Goal: Information Seeking & Learning: Stay updated

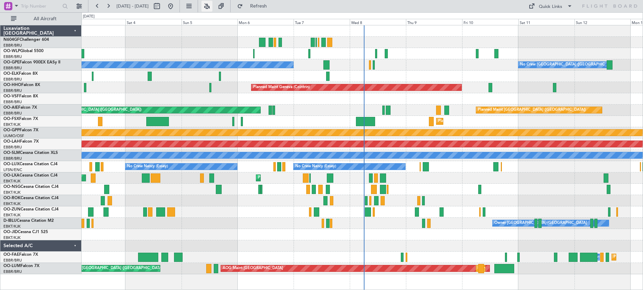
click at [213, 5] on button at bounding box center [207, 6] width 11 height 11
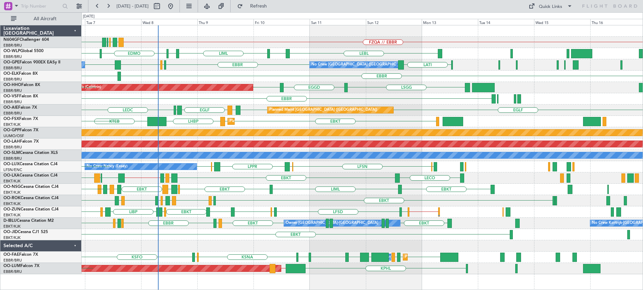
click at [370, 182] on div "LECO EBKT LIBD LFTH EBMB // EBBR LROP LRSB EBKT LIPR EBKT EBKT Planned Maint Ko…" at bounding box center [363, 177] width 562 height 11
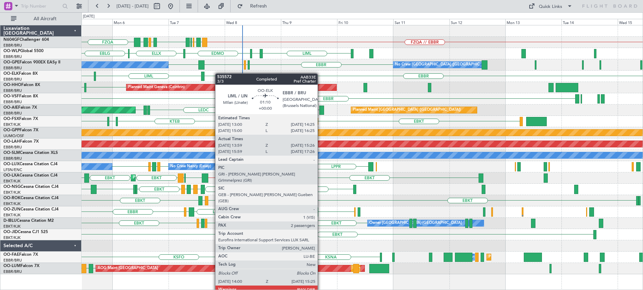
click at [204, 73] on div "FZQA // EBBR FZQA FZAA FZQM FZQA FZQM FZAA FZWA FZQM FZAA EBLG LIML EDDP EDMO E…" at bounding box center [363, 149] width 562 height 249
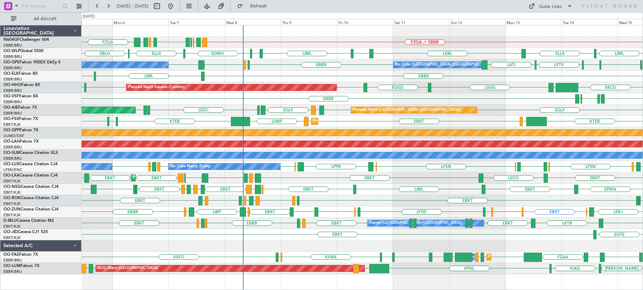
click at [263, 246] on div at bounding box center [363, 245] width 562 height 11
click at [230, 247] on div at bounding box center [363, 245] width 562 height 11
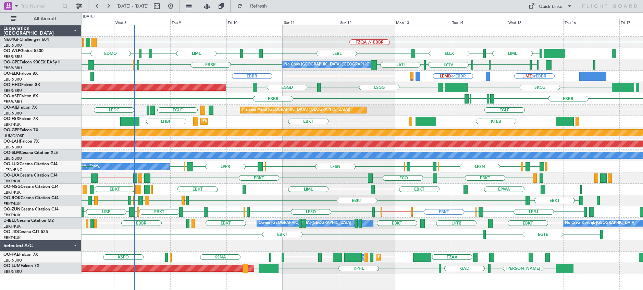
click at [146, 236] on div "FZQA // EBBR FZAA FZQM FZQA FZAA FZWA FZQM FZAA FZQM FZQA LIML EDDP EDMO LIML E…" at bounding box center [363, 149] width 562 height 249
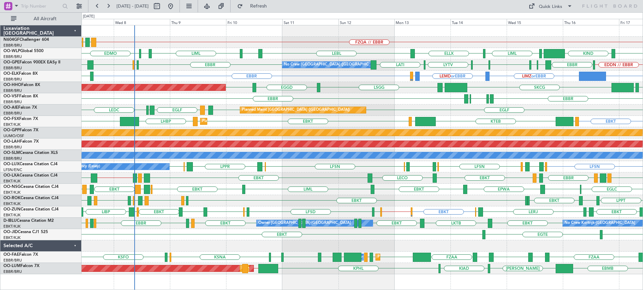
click at [230, 112] on div "EGLF [GEOGRAPHIC_DATA] LEMD [GEOGRAPHIC_DATA] LEMD LEDC Planned Maint [GEOGRAPH…" at bounding box center [363, 110] width 562 height 11
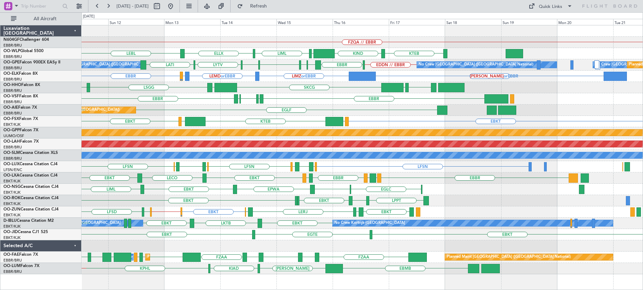
click at [296, 111] on div "EGLF Planned Maint [GEOGRAPHIC_DATA] ([GEOGRAPHIC_DATA]) [GEOGRAPHIC_DATA] LEMD…" at bounding box center [363, 110] width 562 height 11
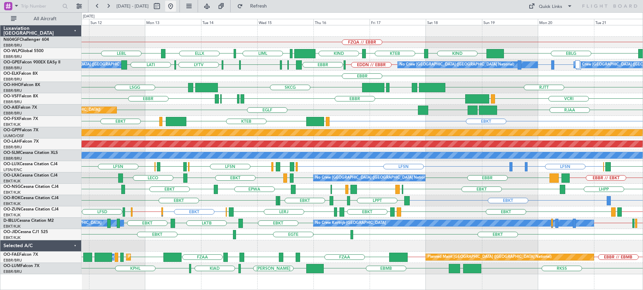
click at [176, 2] on button at bounding box center [170, 6] width 11 height 11
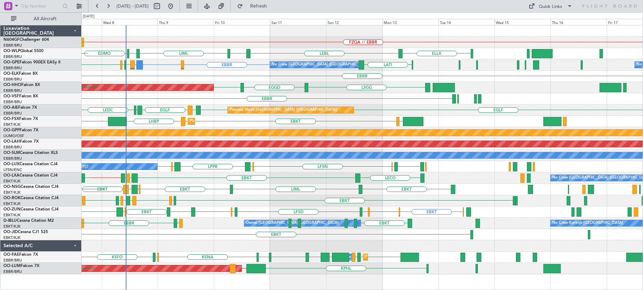
click at [310, 56] on div "FZQA // EBBR FZAA FZWA FZQM FZAA FZQM FZQA FZQM FZAA FZQA ELLX LEBL EBLG LIML E…" at bounding box center [363, 149] width 562 height 249
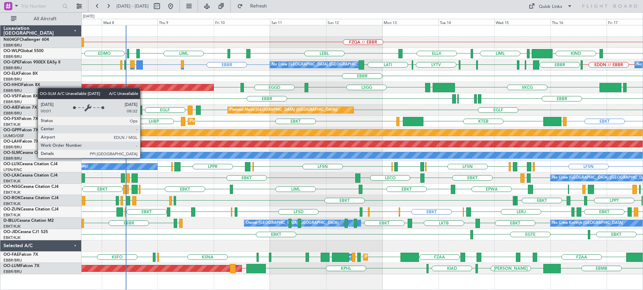
click at [143, 158] on div "A/C Unavailable [GEOGRAPHIC_DATA]" at bounding box center [362, 155] width 1684 height 6
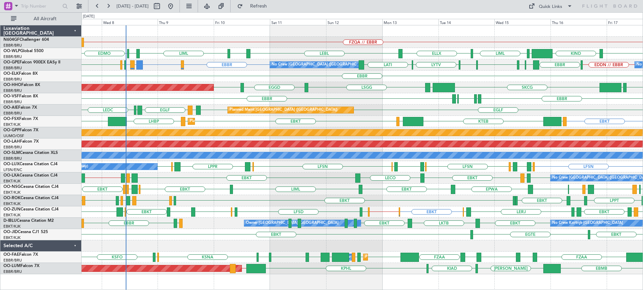
click at [183, 278] on div "FZQA // EBBR LIML ELLX LEBL EBLG LIML KTEB KIND EBLG EDDP EDMO [GEOGRAPHIC_DATA…" at bounding box center [363, 157] width 562 height 265
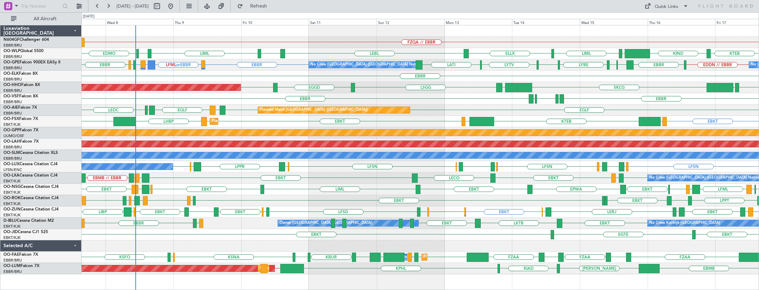
click at [268, 28] on div at bounding box center [420, 30] width 677 height 11
click at [178, 98] on div "EBBR LIRP LFMN LIRP [GEOGRAPHIC_DATA]" at bounding box center [420, 98] width 677 height 11
